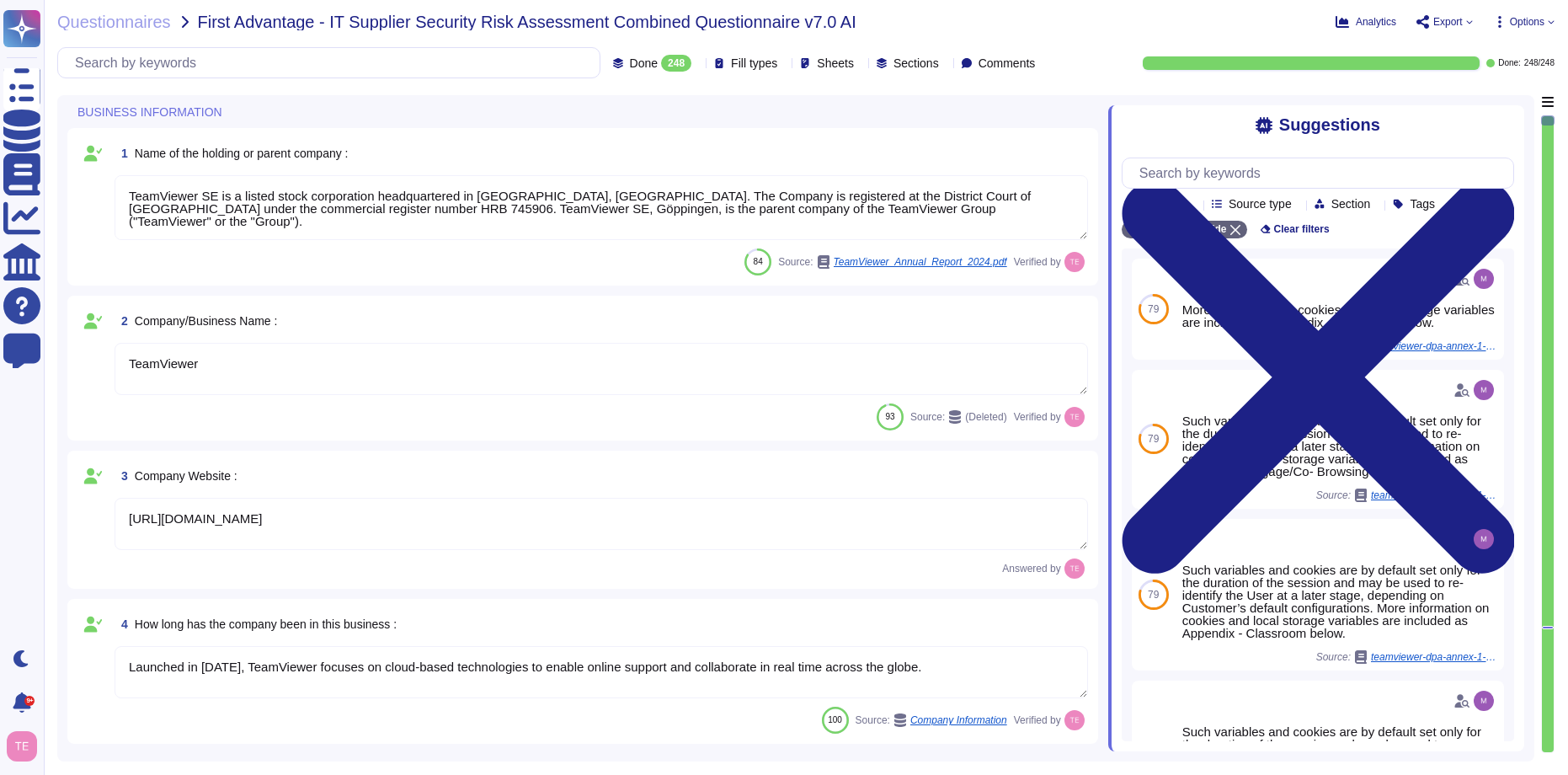
type textarea "TeamViewer SE is a listed stock corporation headquartered in [GEOGRAPHIC_DATA],…"
type textarea "TeamViewer"
type textarea "[URL][DOMAIN_NAME]"
type textarea "Launched in [DATE], TeamViewer focuses on cloud-based technologies to enable on…"
type textarea "TeamViewer US. Inc. * [STREET_ADDRESS]"
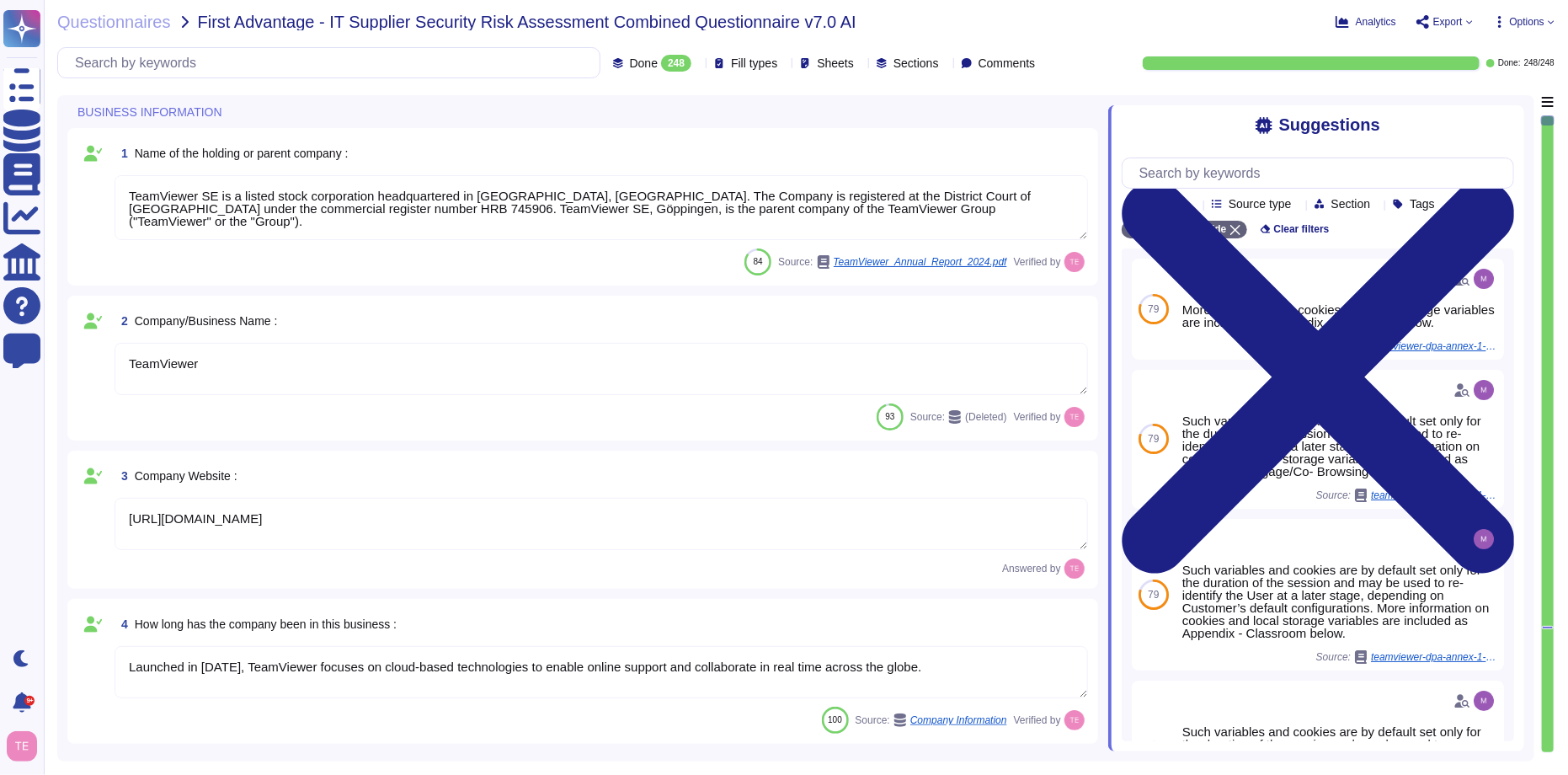
type textarea "The location of a disaster recovery site and the method for obtaining backup me…"
type textarea "TeamViewer is Publicly Held Further information: [URL][DOMAIN_NAME]"
click at [145, 20] on span "Questionnaires" at bounding box center [114, 22] width 114 height 17
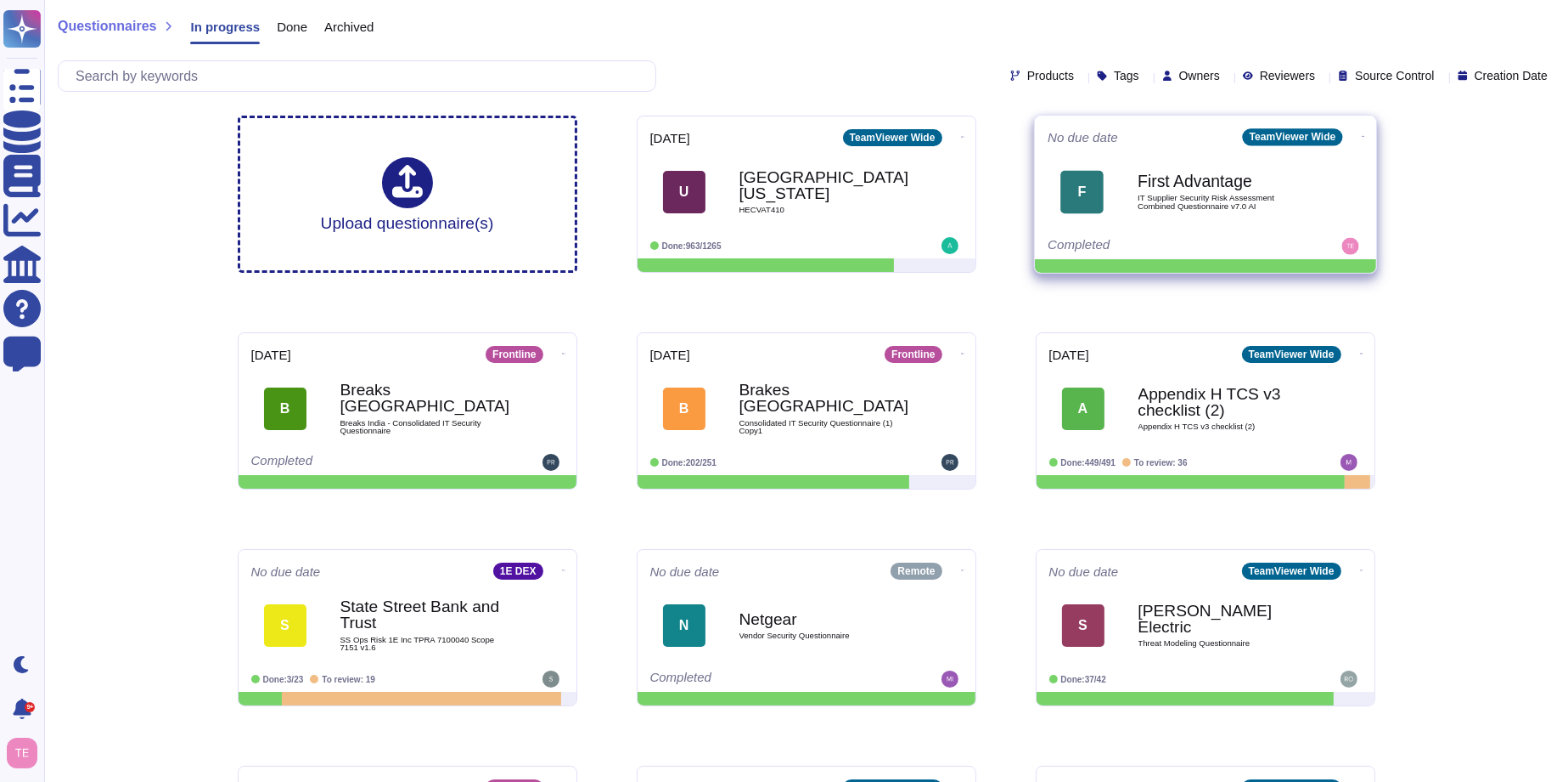
click at [1160, 219] on div "First Advantage IT Supplier Security Risk Assessment Combined Questionnaire v7.…" at bounding box center [1224, 191] width 172 height 69
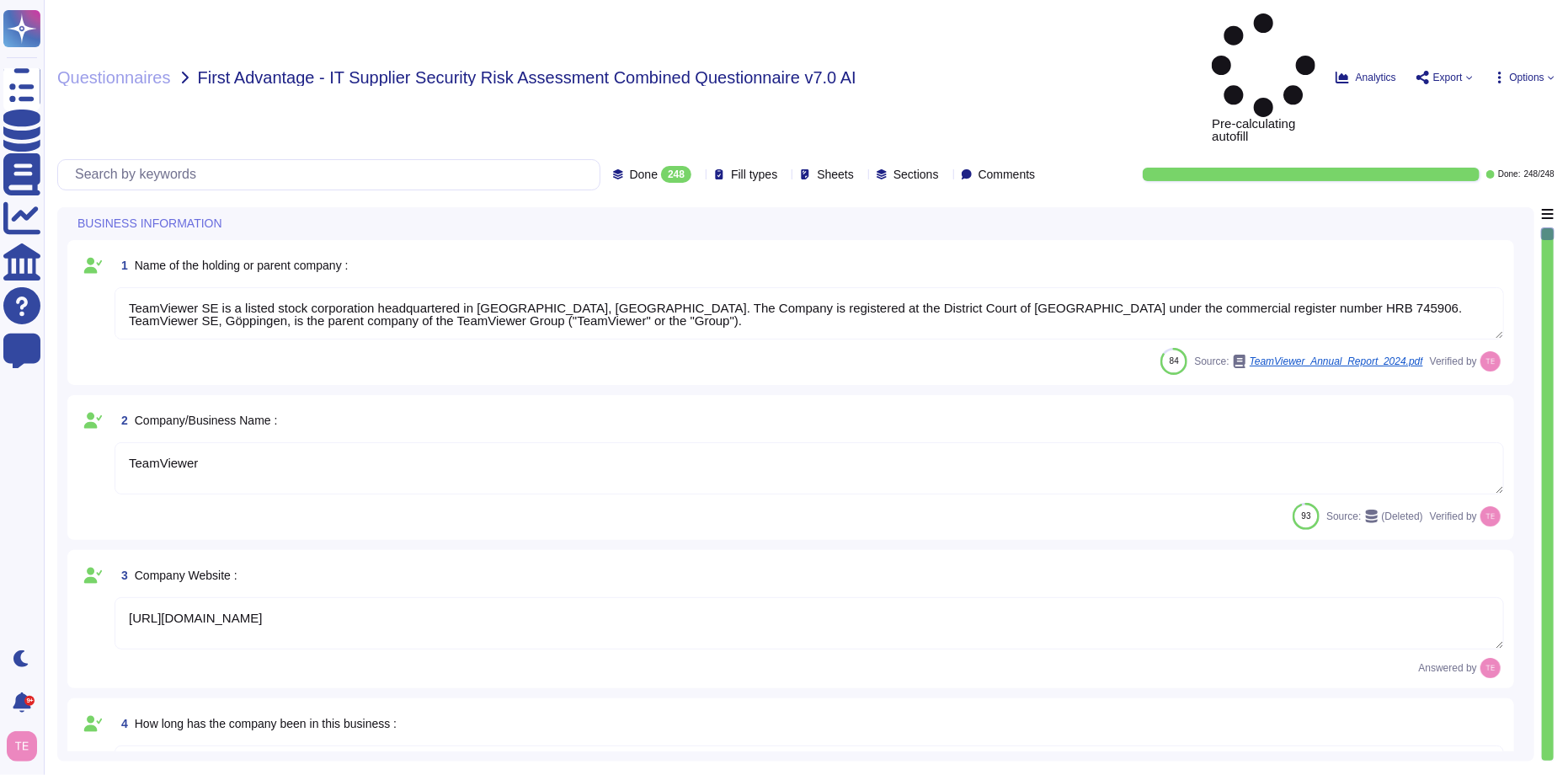
type textarea "TeamViewer SE is a listed stock corporation headquartered in [GEOGRAPHIC_DATA],…"
type textarea "TeamViewer"
type textarea "[URL][DOMAIN_NAME]"
type textarea "Launched in [DATE], TeamViewer focuses on cloud-based technologies to enable on…"
type textarea "TeamViewer US. Inc. * [STREET_ADDRESS]"
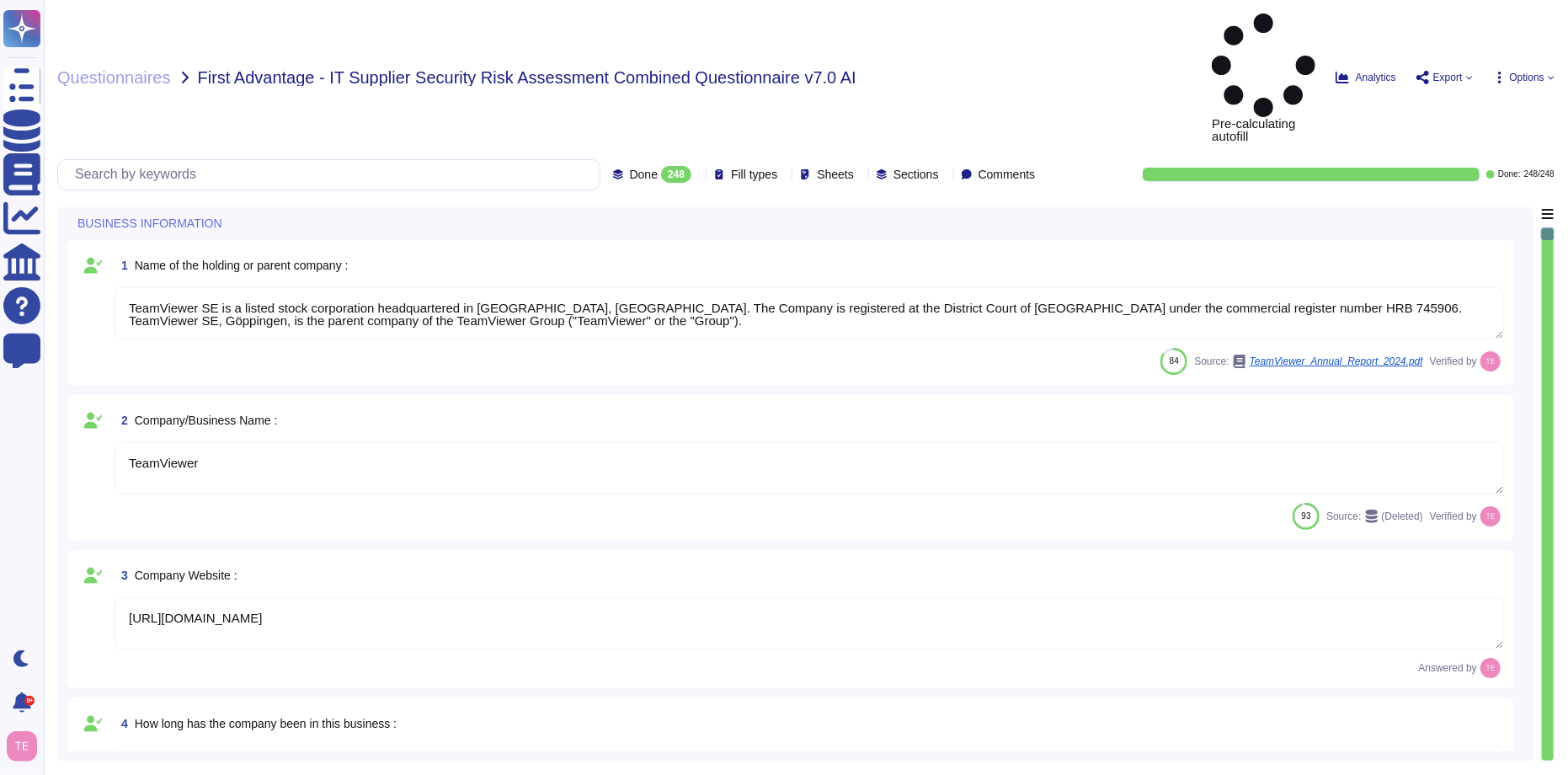
type textarea "The location of a disaster recovery site and the method for obtaining backup me…"
type textarea "TeamViewer is Publicly Held Further information: [URL][DOMAIN_NAME]"
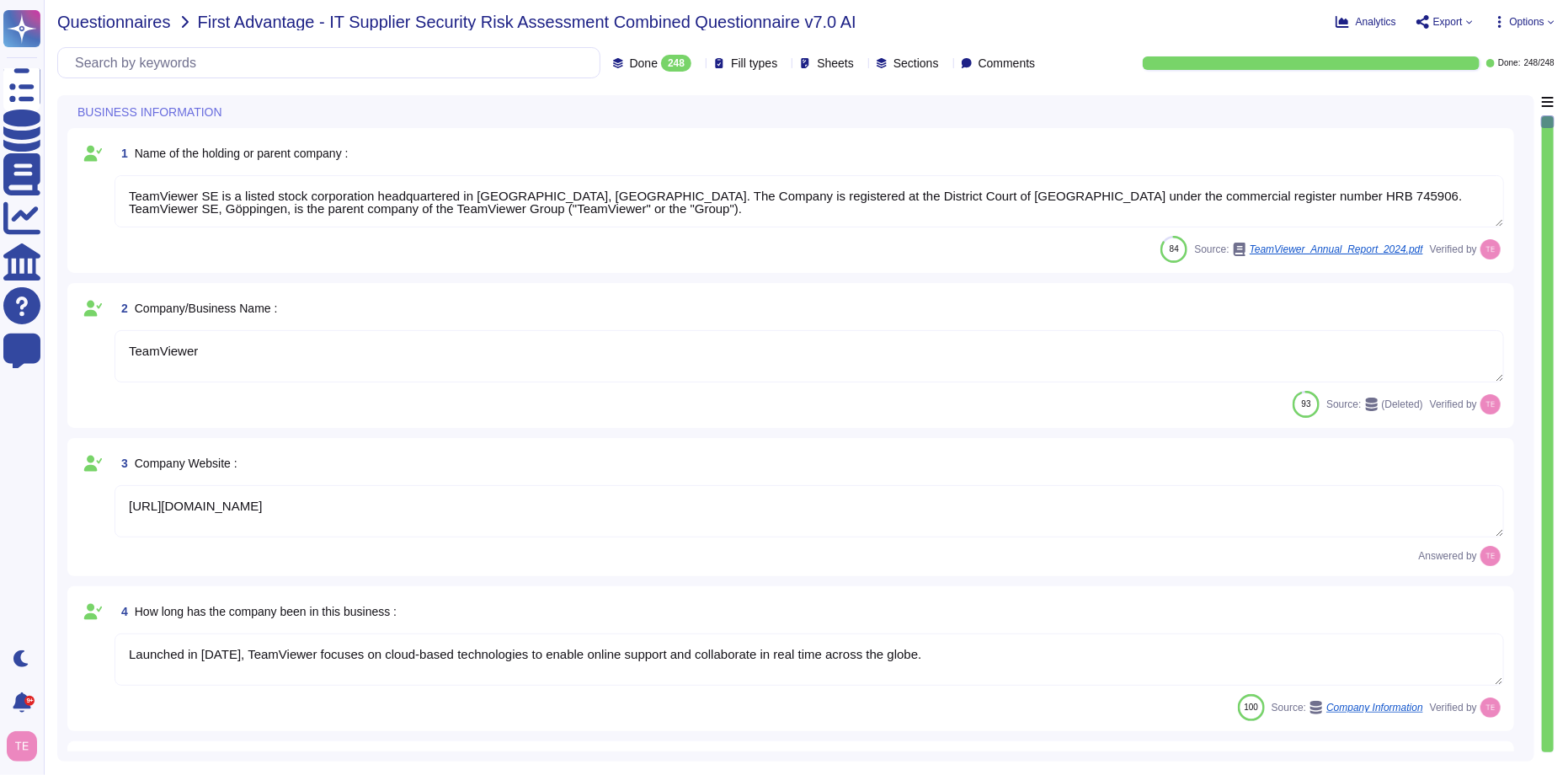
click at [85, 29] on span "Questionnaires" at bounding box center [114, 22] width 114 height 17
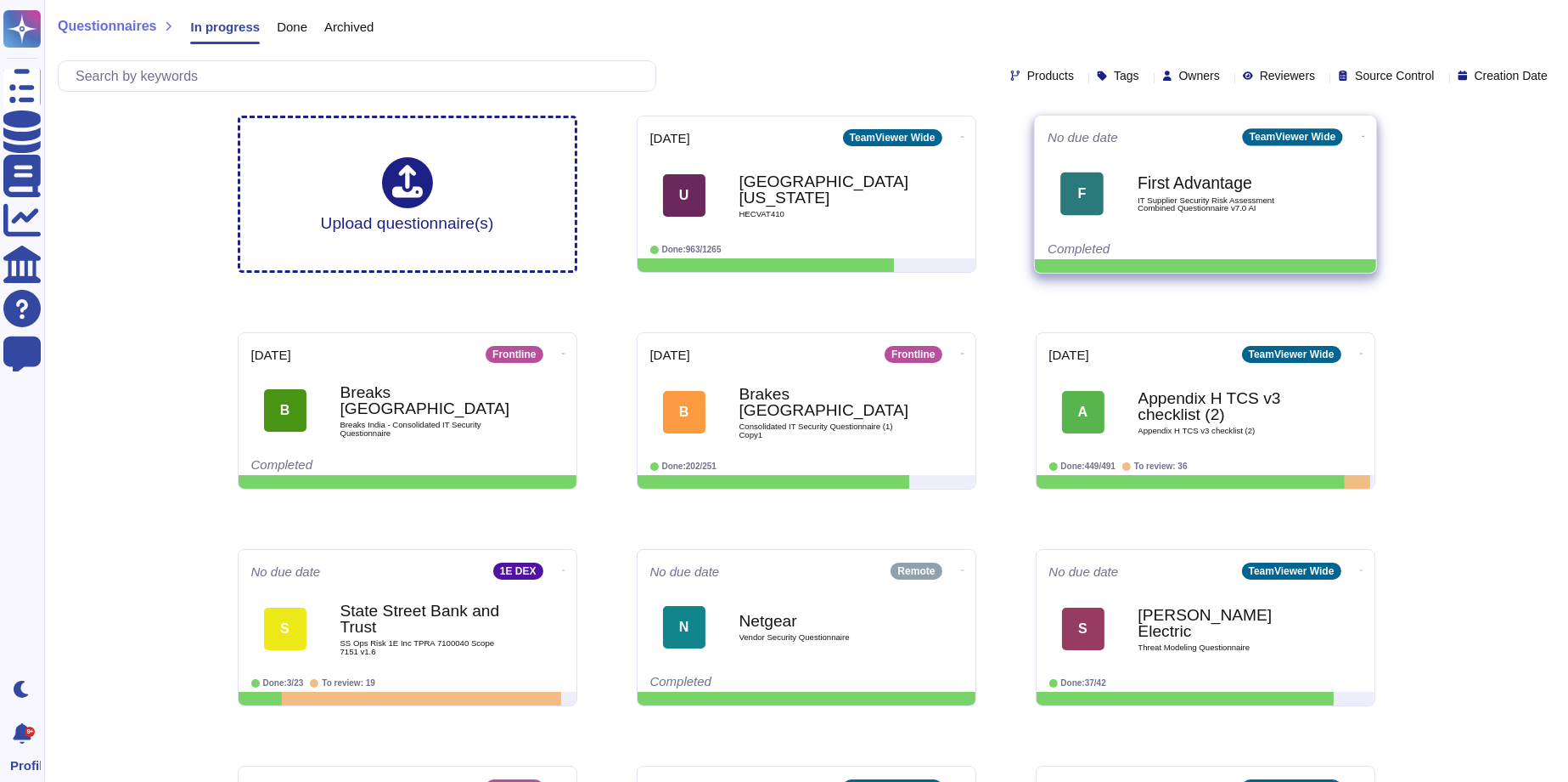
click at [1361, 134] on icon at bounding box center [1362, 136] width 3 height 4
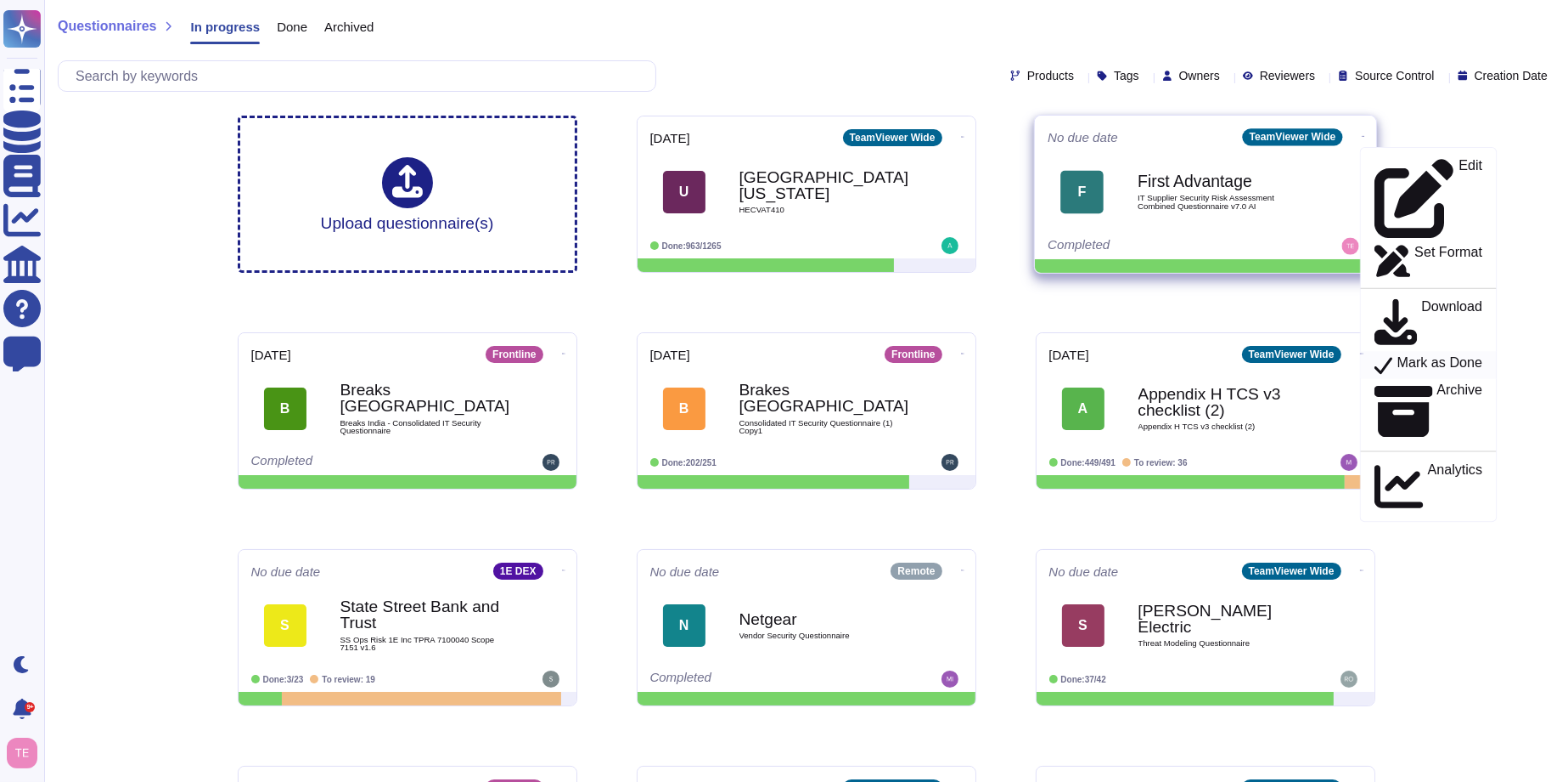
click at [1456, 355] on p "Mark as Done" at bounding box center [1440, 365] width 86 height 20
